Goal: Task Accomplishment & Management: Use online tool/utility

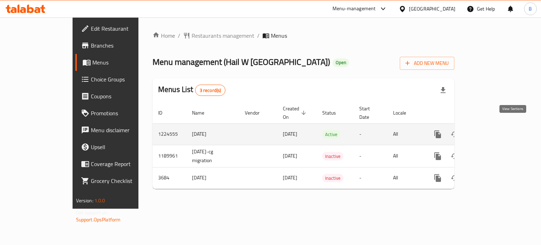
click at [493, 130] on icon "enhanced table" at bounding box center [488, 134] width 8 height 8
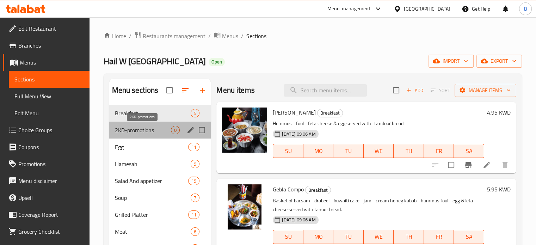
click at [139, 132] on span "2KD-promotions" at bounding box center [143, 130] width 56 height 8
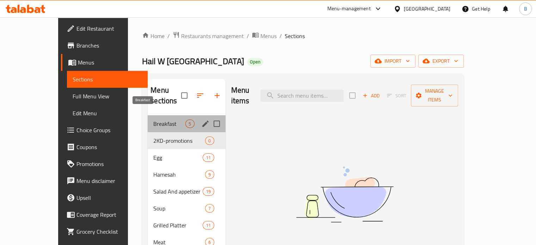
click at [153, 119] on span "Breakfast" at bounding box center [169, 123] width 32 height 8
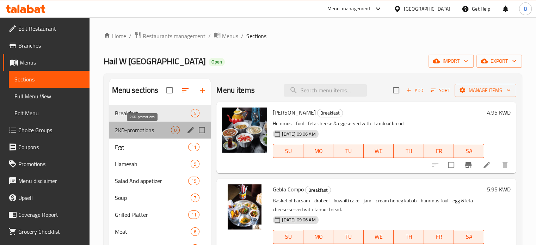
click at [159, 126] on span "2KD-promotions" at bounding box center [143, 130] width 56 height 8
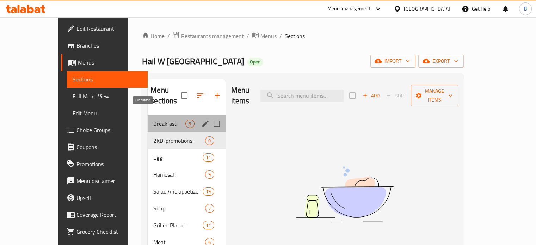
click at [153, 119] on span "Breakfast" at bounding box center [169, 123] width 32 height 8
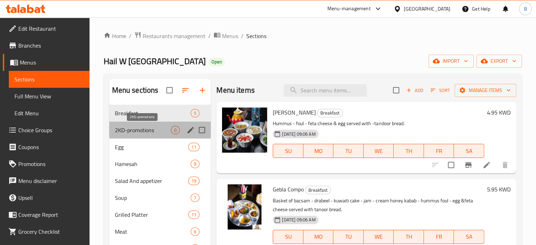
click at [146, 131] on span "2KD-promotions" at bounding box center [143, 130] width 56 height 8
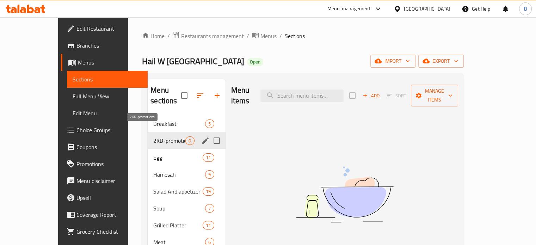
click at [153, 136] on span "2KD-promotions" at bounding box center [169, 140] width 32 height 8
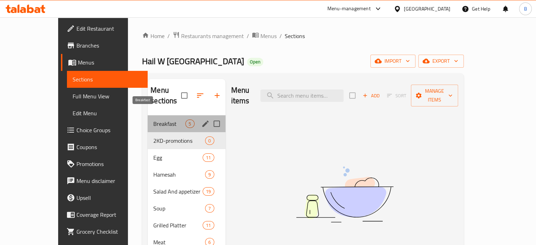
click at [153, 119] on span "Breakfast" at bounding box center [169, 123] width 32 height 8
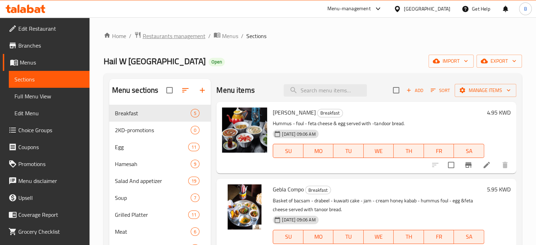
click at [189, 38] on span "Restaurants management" at bounding box center [174, 36] width 63 height 8
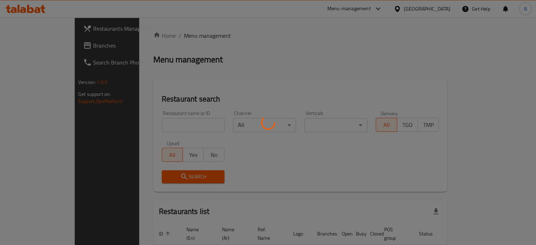
click at [156, 128] on div at bounding box center [268, 122] width 536 height 245
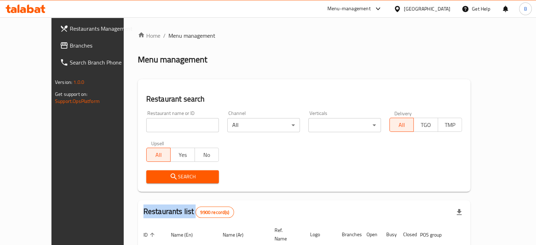
click at [156, 127] on div at bounding box center [268, 122] width 536 height 245
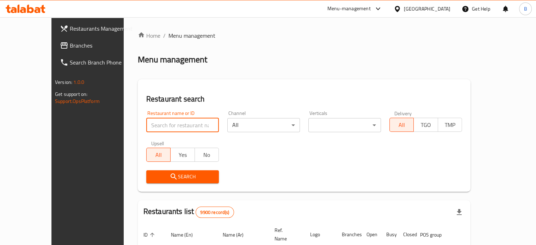
click at [175, 120] on input "search" at bounding box center [182, 125] width 73 height 14
type input "ة"
click button "Search" at bounding box center [182, 176] width 73 height 13
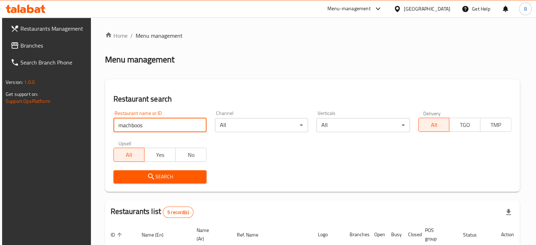
click at [302, 163] on div "Restaurant name or ID machboos Restaurant name or ID Channel All ​ Verticals Al…" at bounding box center [312, 146] width 406 height 81
click at [175, 122] on input "machboos" at bounding box center [159, 125] width 93 height 14
click button "Search" at bounding box center [159, 176] width 93 height 13
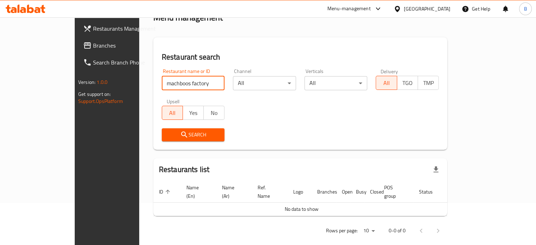
scroll to position [43, 0]
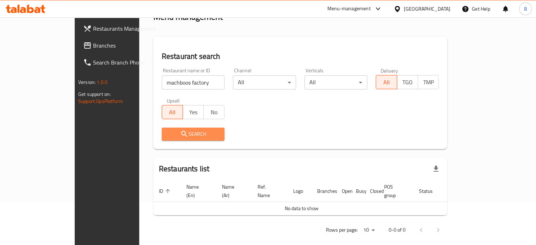
click at [162, 128] on button "Search" at bounding box center [193, 133] width 63 height 13
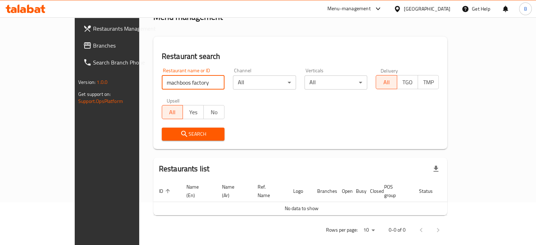
drag, startPoint x: 168, startPoint y: 80, endPoint x: 147, endPoint y: 86, distance: 22.4
click at [162, 86] on input "machboos factory" at bounding box center [193, 82] width 63 height 14
click at [162, 78] on input "machboos factory" at bounding box center [193, 82] width 63 height 14
type input "machbos factory"
click button "Search" at bounding box center [193, 133] width 63 height 13
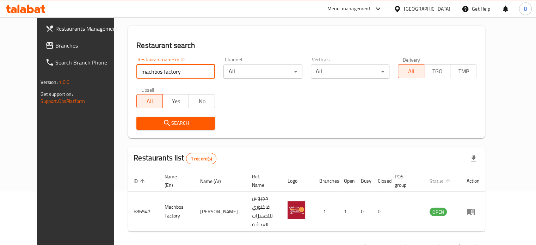
scroll to position [63, 0]
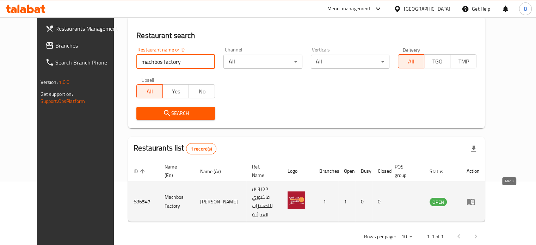
click at [475, 197] on icon "enhanced table" at bounding box center [470, 201] width 8 height 8
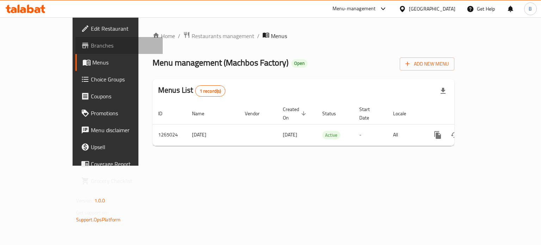
click at [91, 47] on span "Branches" at bounding box center [124, 45] width 67 height 8
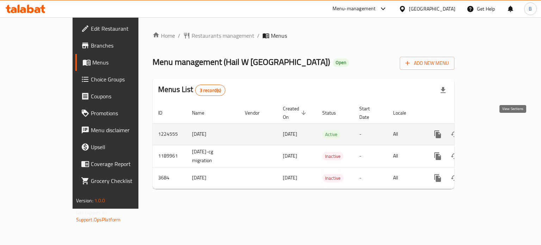
click at [491, 131] on icon "enhanced table" at bounding box center [488, 134] width 6 height 6
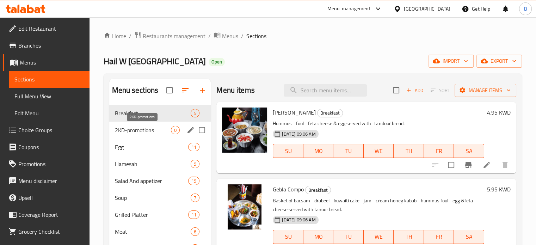
click at [159, 130] on span "2KD-promotions" at bounding box center [143, 130] width 56 height 8
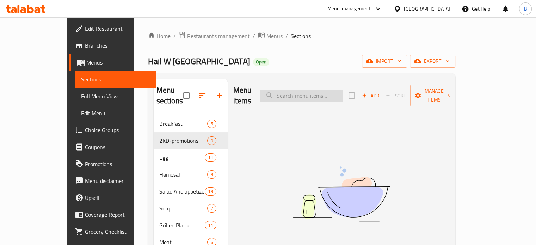
click at [332, 94] on input "search" at bounding box center [300, 95] width 83 height 12
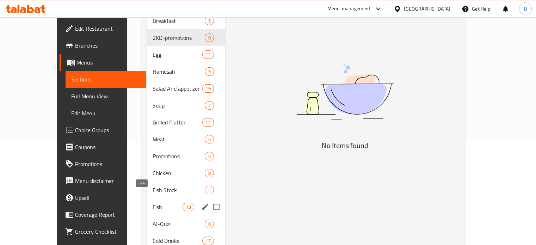
scroll to position [119, 0]
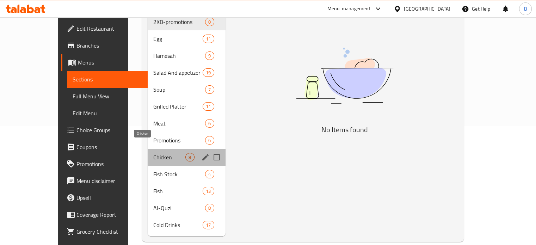
click at [153, 153] on span "Chicken" at bounding box center [169, 157] width 32 height 8
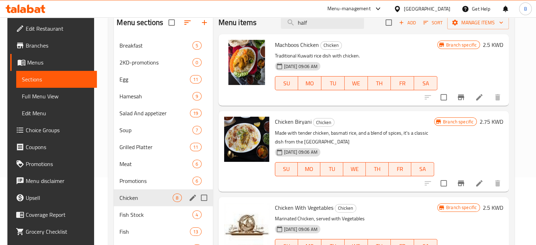
scroll to position [70, 0]
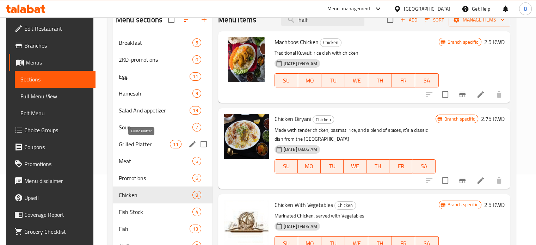
click at [135, 145] on span "Grilled Platter" at bounding box center [144, 144] width 51 height 8
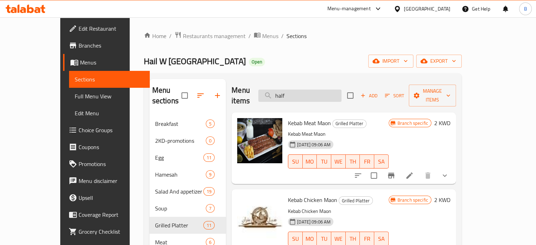
click at [308, 89] on input "half" at bounding box center [299, 95] width 83 height 12
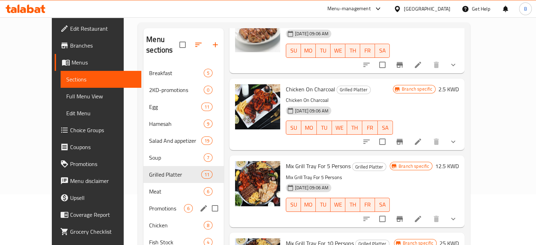
scroll to position [106, 0]
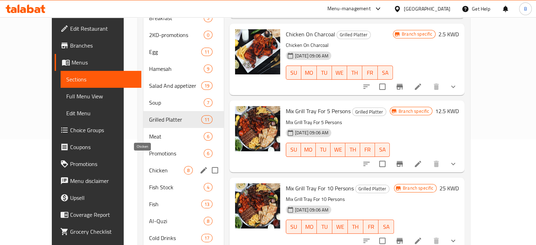
click at [149, 166] on span "Chicken" at bounding box center [166, 170] width 35 height 8
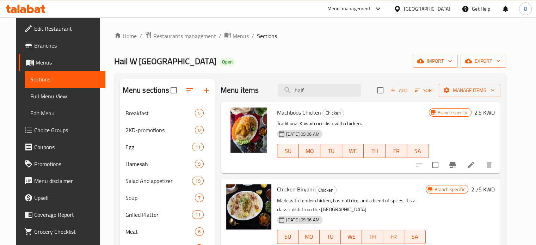
drag, startPoint x: 281, startPoint y: 93, endPoint x: 273, endPoint y: 93, distance: 8.8
drag, startPoint x: 326, startPoint y: 93, endPoint x: 289, endPoint y: 98, distance: 38.0
click at [289, 98] on div "Menu items half Add Sort Manage items" at bounding box center [360, 90] width 280 height 23
paste input "Kebab meat maon"
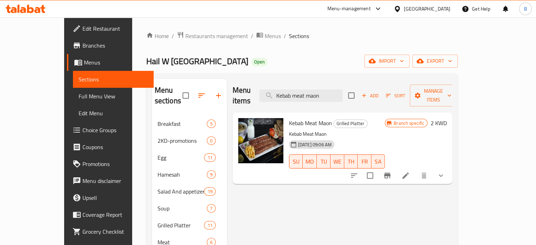
drag, startPoint x: 347, startPoint y: 93, endPoint x: 298, endPoint y: 101, distance: 49.6
click at [298, 101] on div "Menu items Kebab meat maon Add Sort Manage items" at bounding box center [342, 95] width 220 height 33
click at [344, 154] on button "WE" at bounding box center [337, 161] width 14 height 14
paste input "Arias"
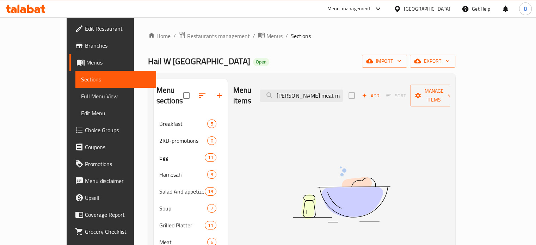
drag, startPoint x: 345, startPoint y: 95, endPoint x: 302, endPoint y: 103, distance: 43.6
click at [302, 103] on div "Menu items Arias meat maon Add Sort Manage items No Items found" at bounding box center [338, 217] width 222 height 276
type input "Arias meat maon"
